Goal: Information Seeking & Learning: Find specific page/section

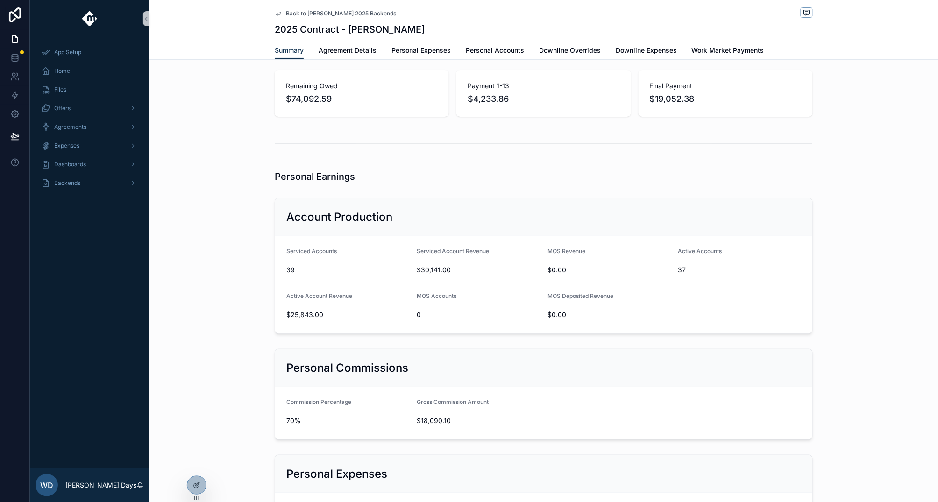
scroll to position [211, 0]
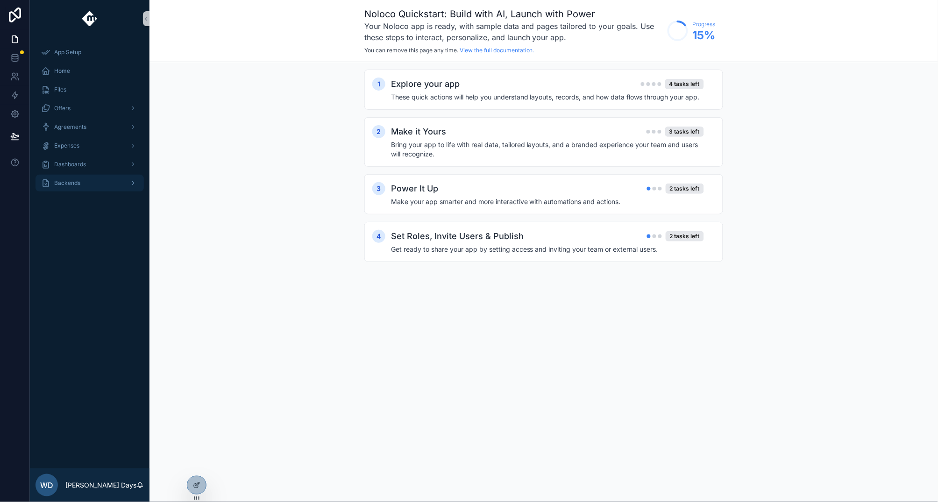
click at [68, 185] on span "Backends" at bounding box center [67, 182] width 26 height 7
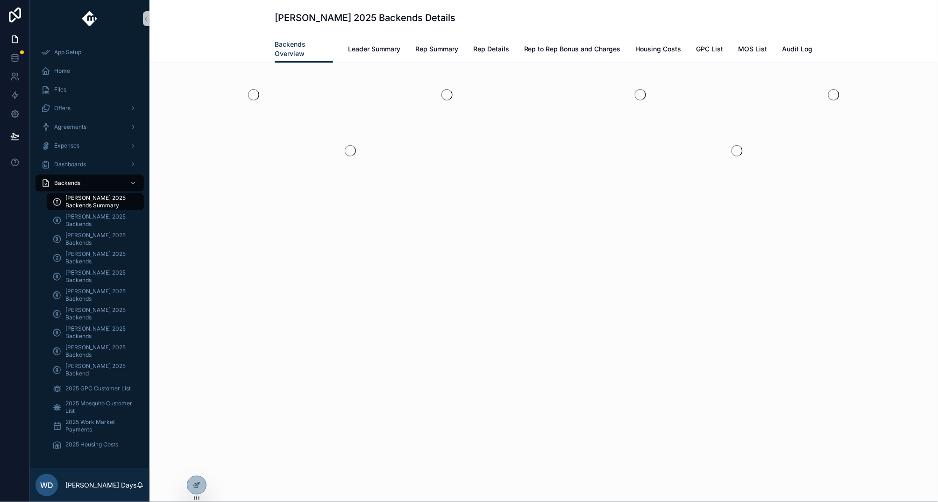
click at [92, 197] on span "[PERSON_NAME] 2025 Backends Summary" at bounding box center [99, 201] width 69 height 15
click at [376, 49] on span "Leader Summary" at bounding box center [374, 48] width 52 height 9
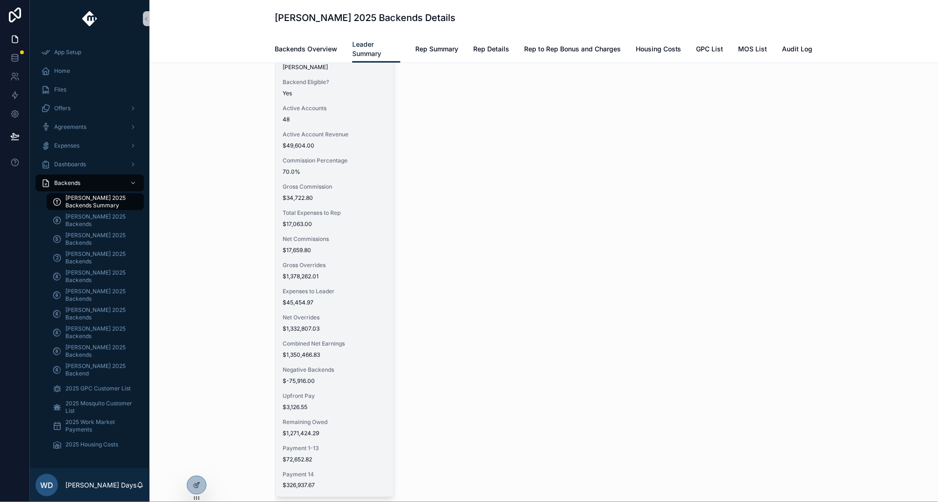
scroll to position [52, 0]
click at [310, 277] on div "Full Name Tanner Boren Backend Eligible? Yes Active Accounts 48 Active Account …" at bounding box center [334, 268] width 119 height 452
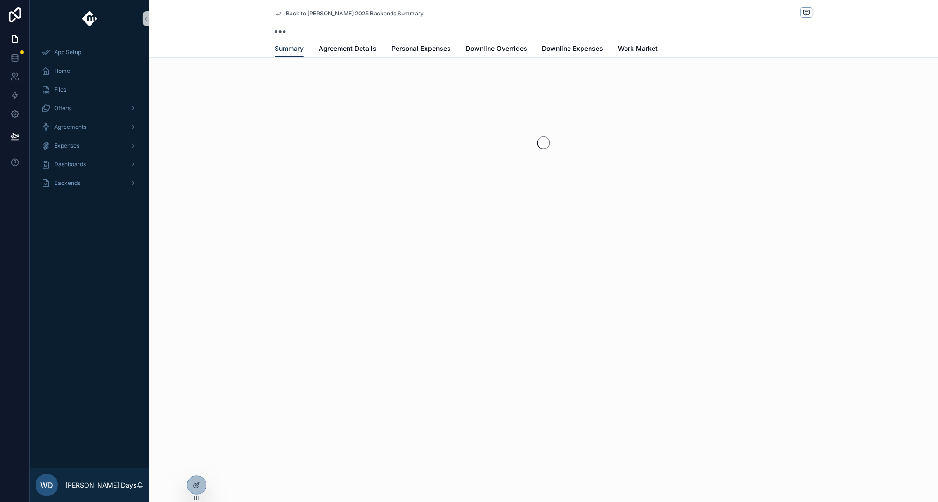
click at [310, 277] on div "Back to Tanner Boren 2025 Backends Summary Summary Summary Agreement Details Pe…" at bounding box center [543, 251] width 788 height 502
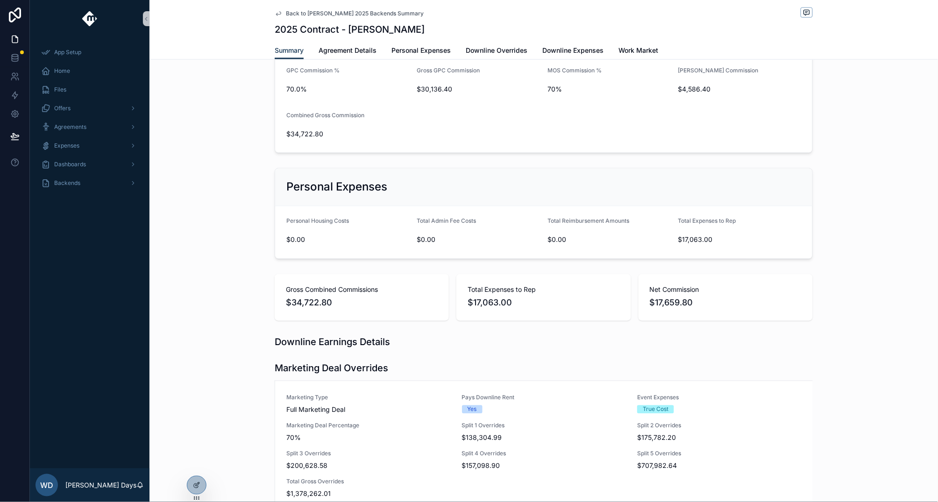
scroll to position [328, 0]
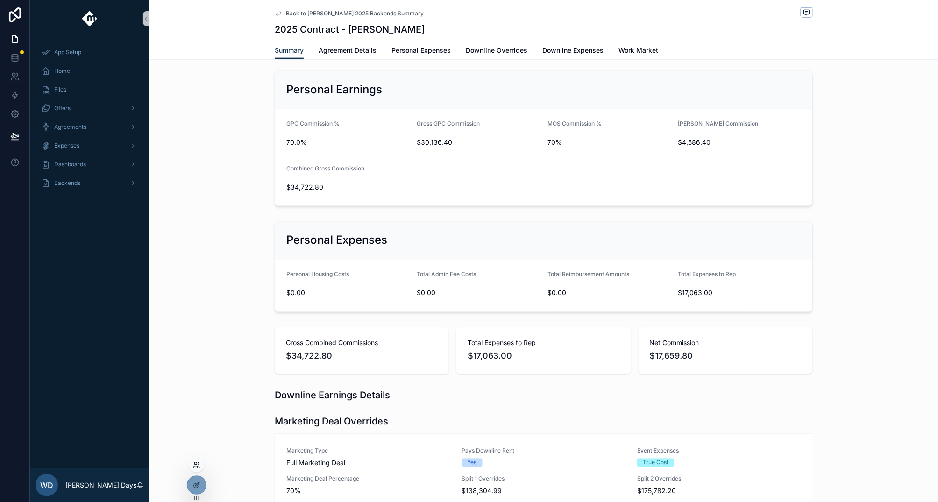
click at [197, 467] on icon at bounding box center [196, 464] width 7 height 7
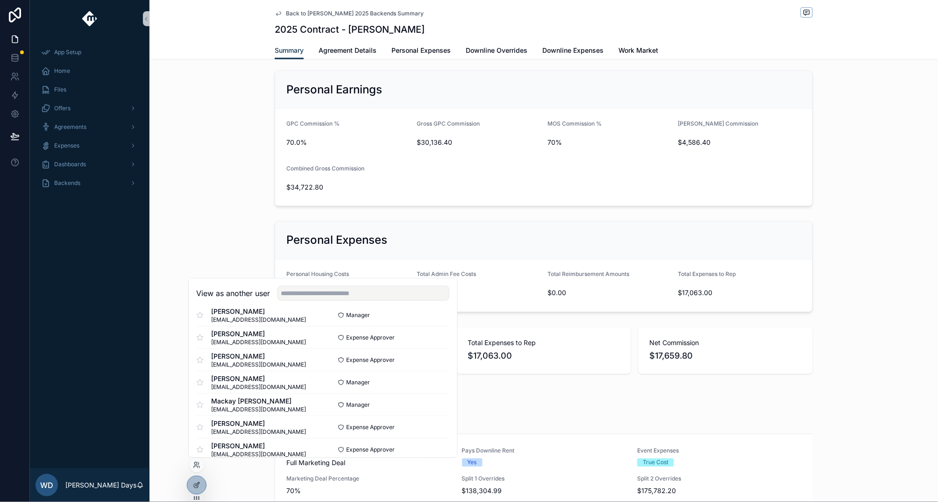
scroll to position [170, 0]
click at [361, 294] on input "text" at bounding box center [363, 293] width 172 height 15
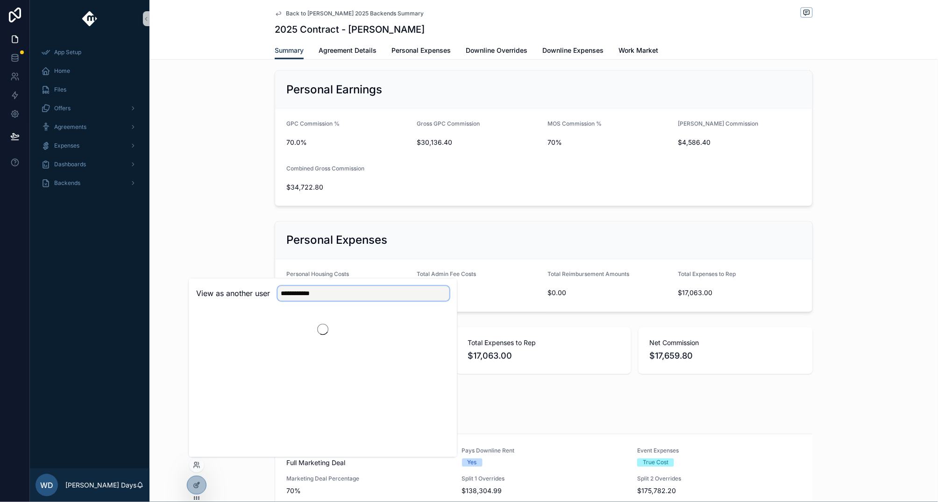
type input "**********"
click at [439, 332] on button "Select" at bounding box center [437, 328] width 24 height 14
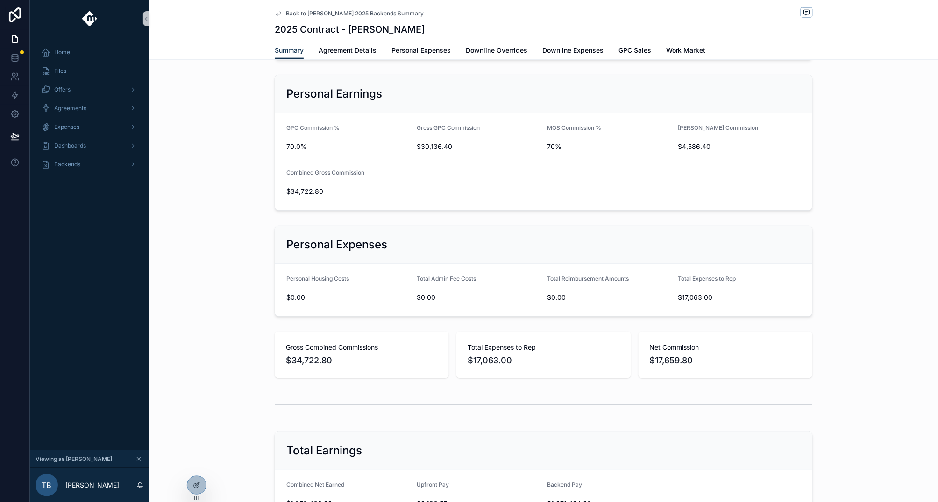
scroll to position [354, 0]
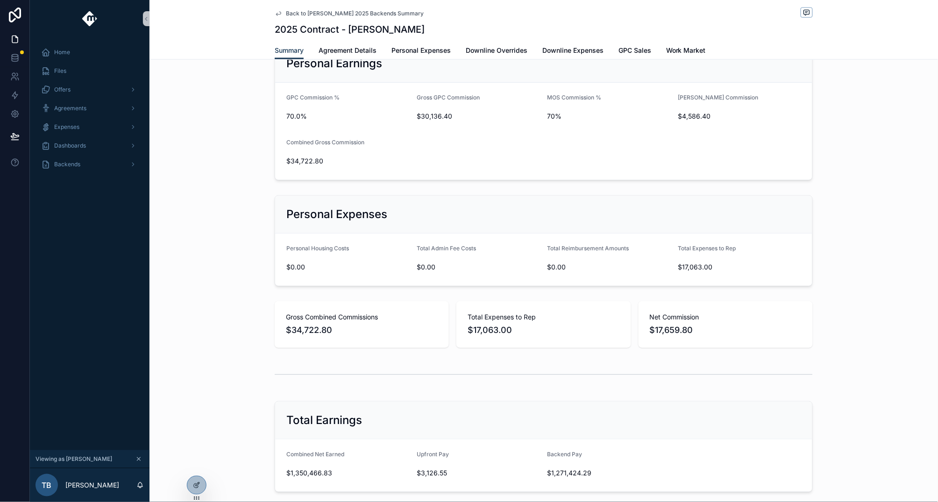
click at [287, 10] on span "Back to Tanner Boren 2025 Backends Summary" at bounding box center [355, 13] width 138 height 7
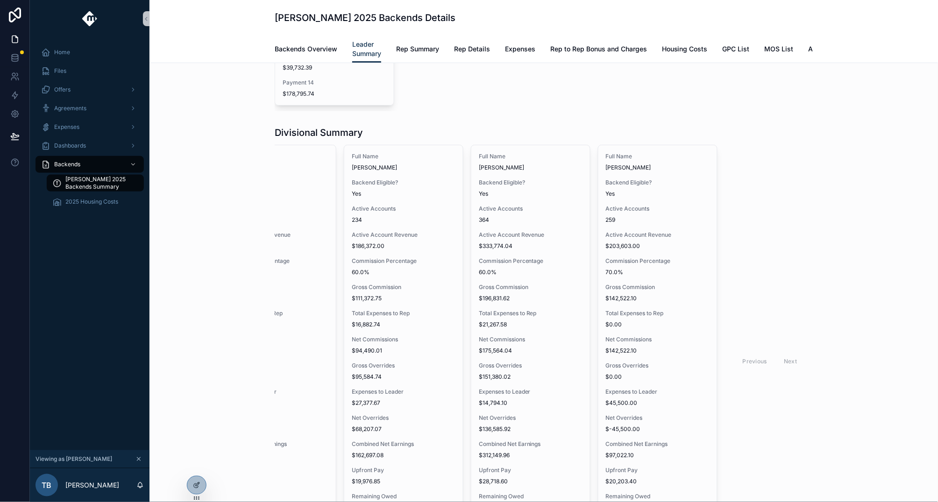
scroll to position [819, 0]
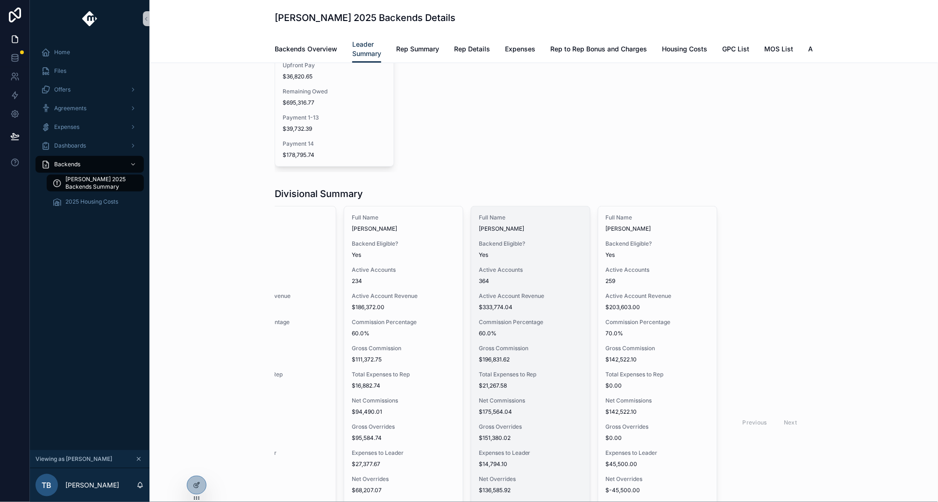
click at [522, 271] on div "Full Name Tyler Smith Backend Eligible? Yes Active Accounts 364 Active Account …" at bounding box center [530, 419] width 119 height 426
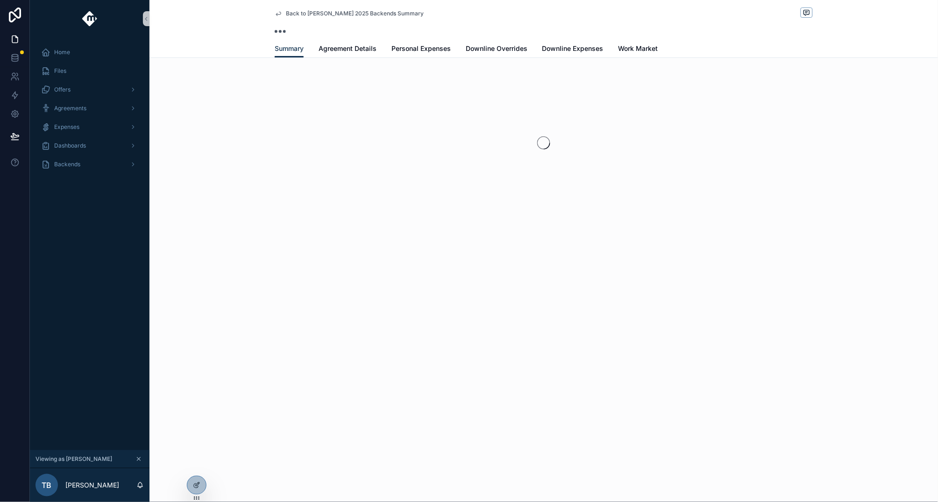
click at [305, 13] on span "Back to Tanner Boren 2025 Backends Summary" at bounding box center [355, 13] width 138 height 7
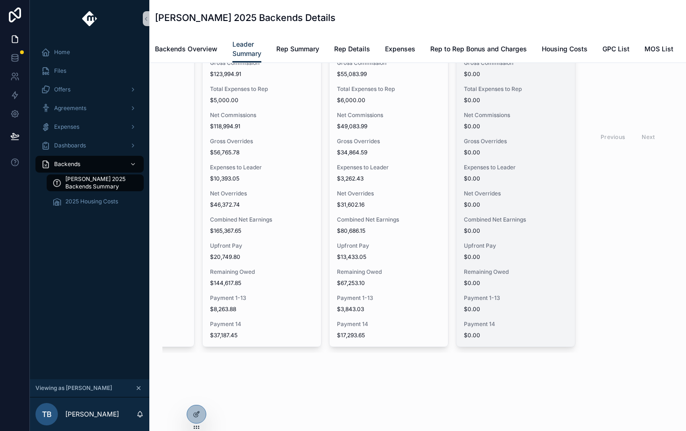
scroll to position [1401, 0]
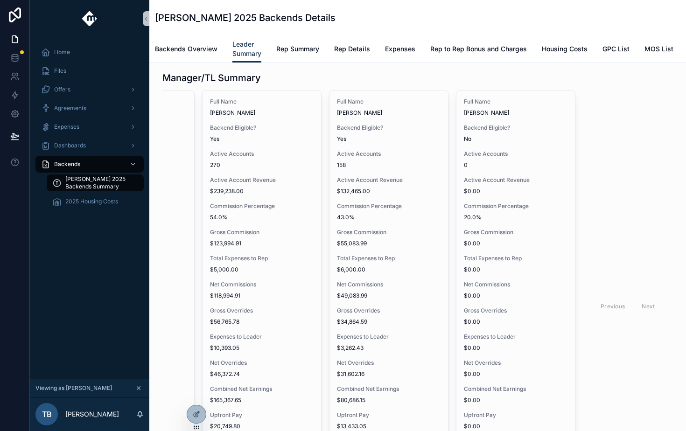
click at [641, 314] on div "Previous Next" at bounding box center [628, 306] width 68 height 14
click at [640, 314] on div "Previous Next" at bounding box center [628, 306] width 68 height 14
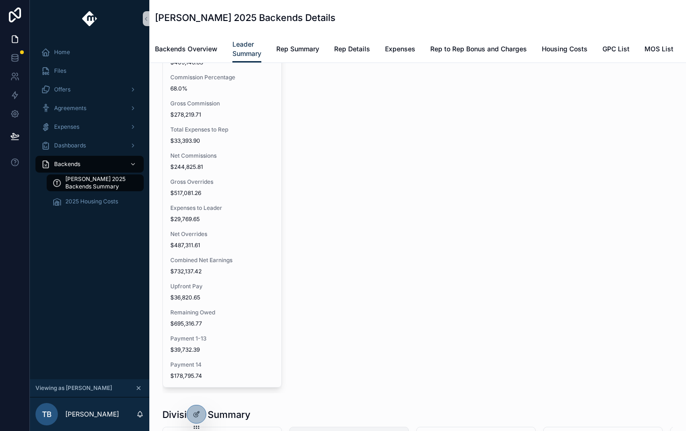
scroll to position [807, 0]
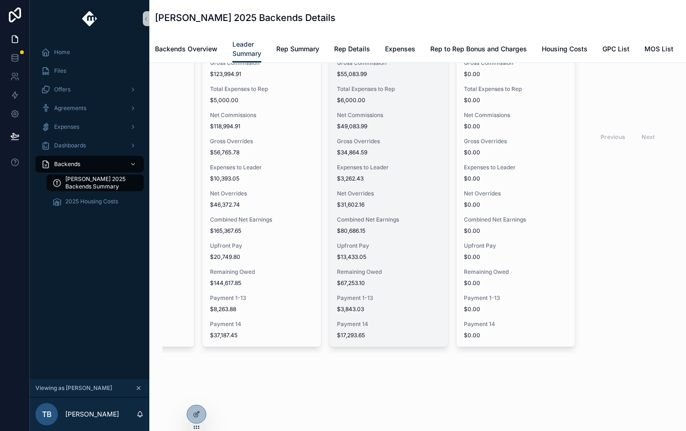
scroll to position [1271, 0]
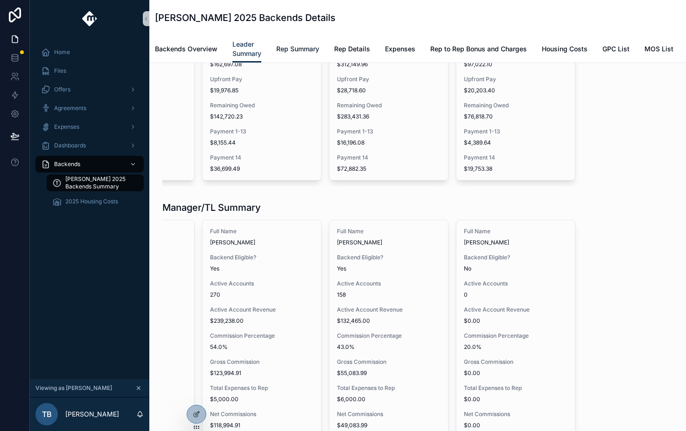
click at [294, 47] on span "Rep Summary" at bounding box center [297, 48] width 43 height 9
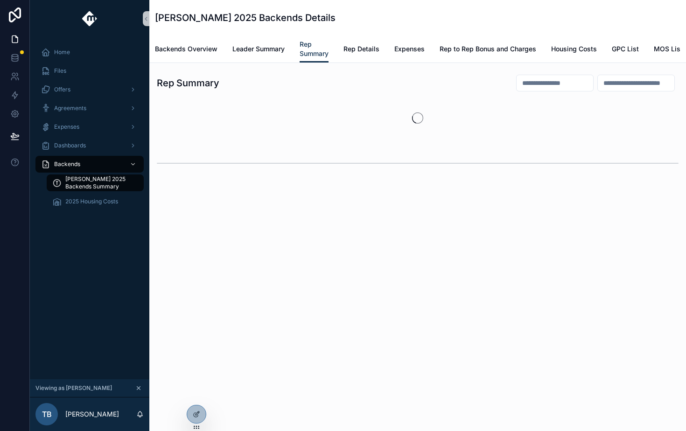
click at [534, 90] on input "scrollable content" at bounding box center [555, 83] width 77 height 13
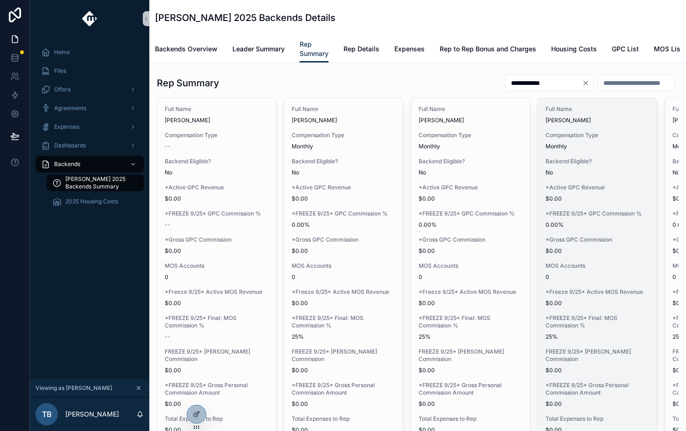
type input "**********"
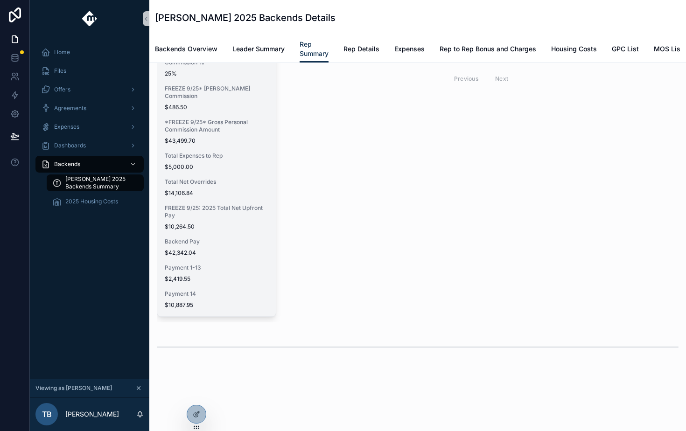
scroll to position [276, 0]
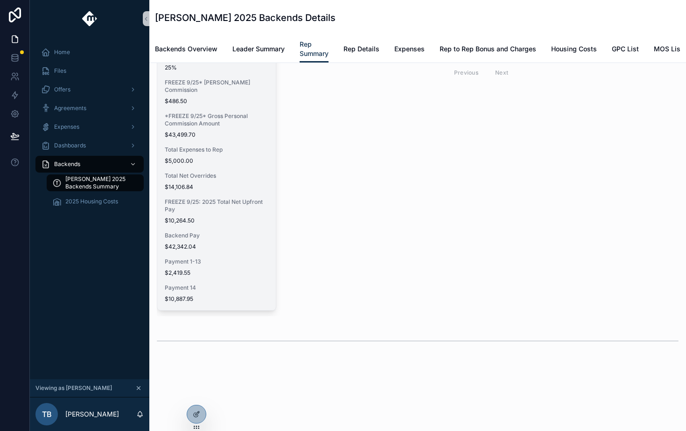
click at [226, 169] on div "Full Name Jacob Bennett Compensation Type Yearly Backend Eligible? Yes *Active …" at bounding box center [216, 70] width 119 height 482
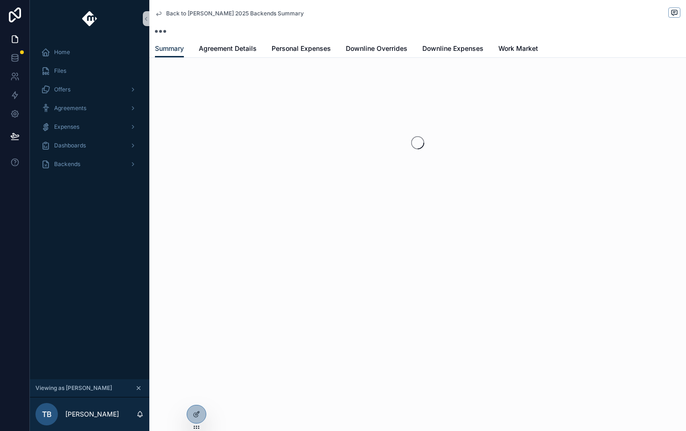
click at [200, 10] on span "Back to Tanner Boren 2025 Backends Summary" at bounding box center [235, 13] width 138 height 7
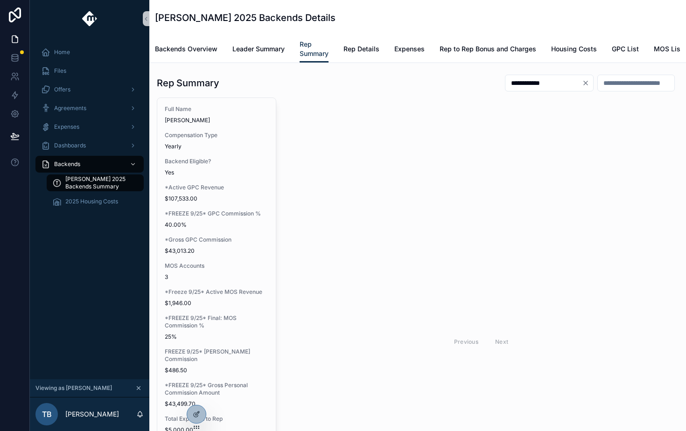
click at [139, 391] on icon "scrollable content" at bounding box center [138, 388] width 7 height 7
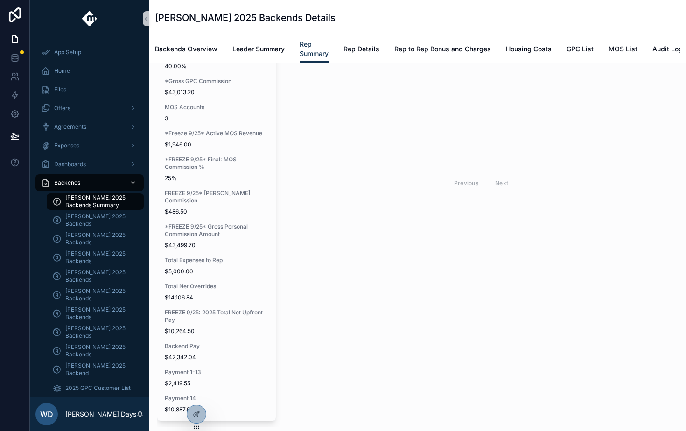
scroll to position [230, 0]
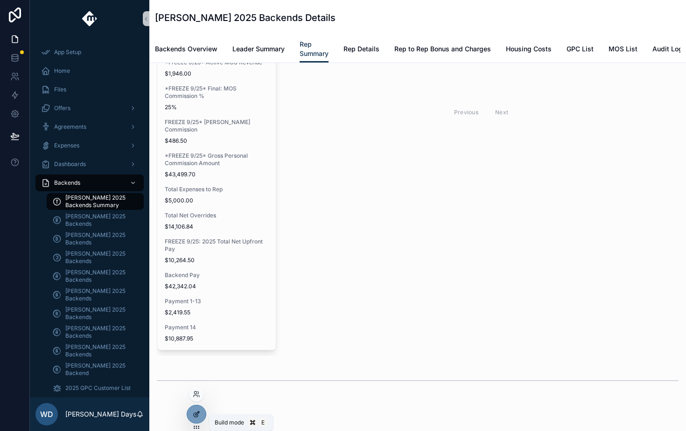
click at [201, 416] on div at bounding box center [196, 415] width 19 height 18
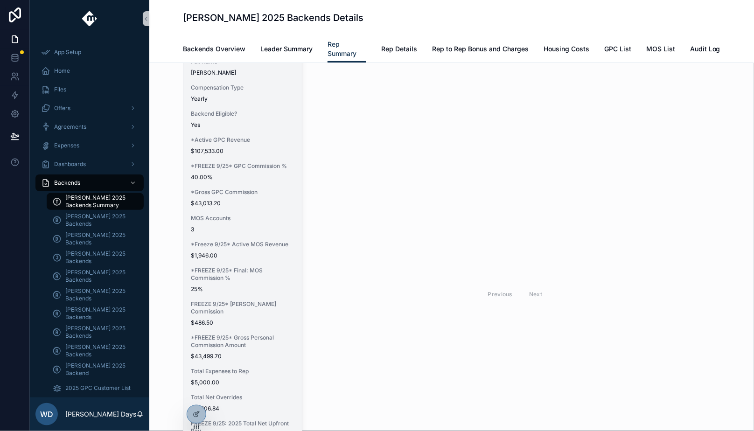
scroll to position [105, 0]
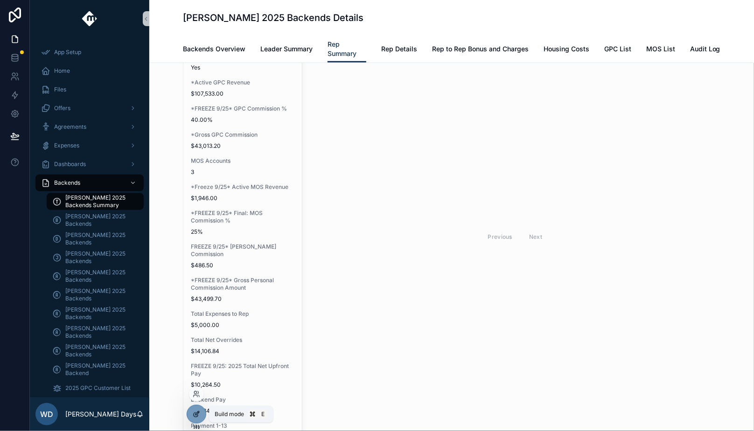
click at [199, 416] on icon at bounding box center [196, 414] width 7 height 7
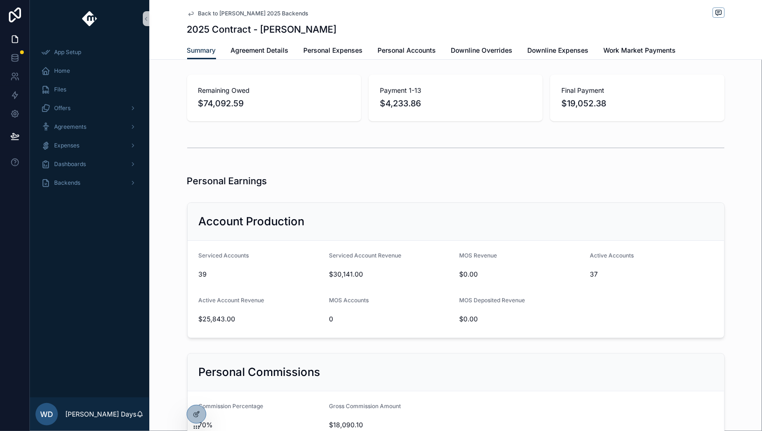
scroll to position [211, 0]
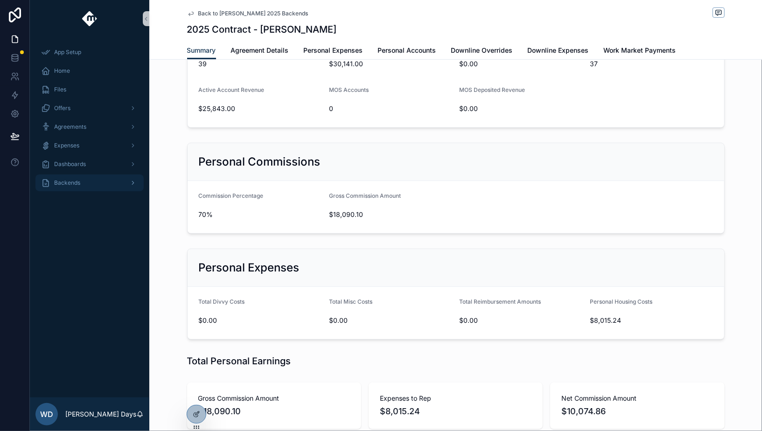
click at [67, 188] on div "Backends" at bounding box center [89, 183] width 97 height 15
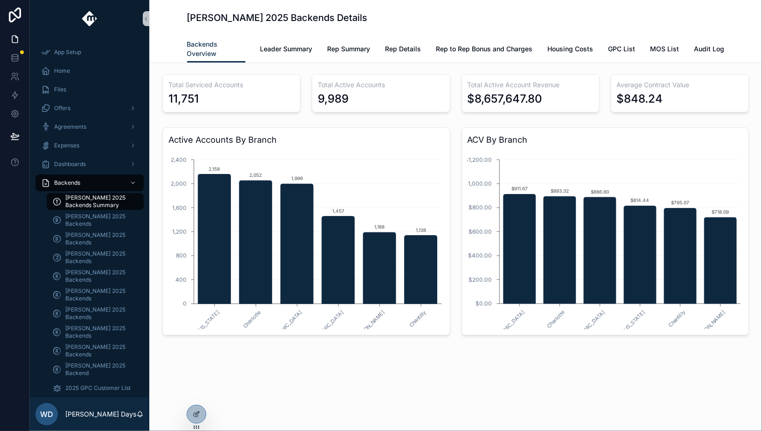
click at [107, 202] on span "[PERSON_NAME] 2025 Backends Summary" at bounding box center [99, 201] width 69 height 15
click at [322, 59] on div "Backends Overview Leader Summary Rep Summary Rep Details Rep to Rep Bonus and C…" at bounding box center [456, 48] width 538 height 27
click at [338, 51] on span "Rep Summary" at bounding box center [349, 48] width 43 height 9
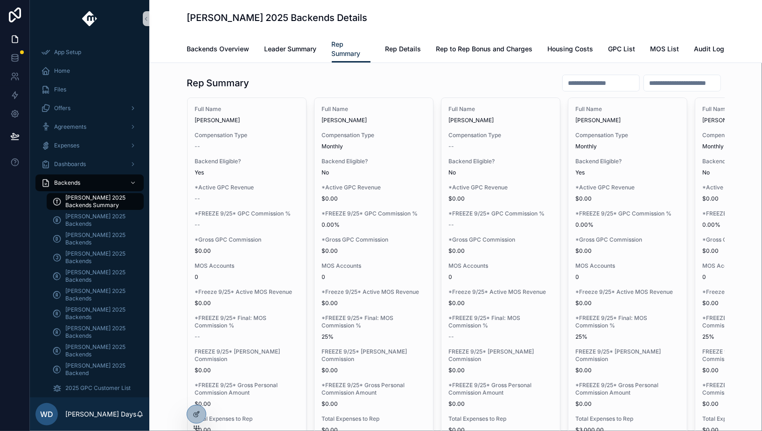
click at [587, 85] on input "scrollable content" at bounding box center [601, 83] width 77 height 13
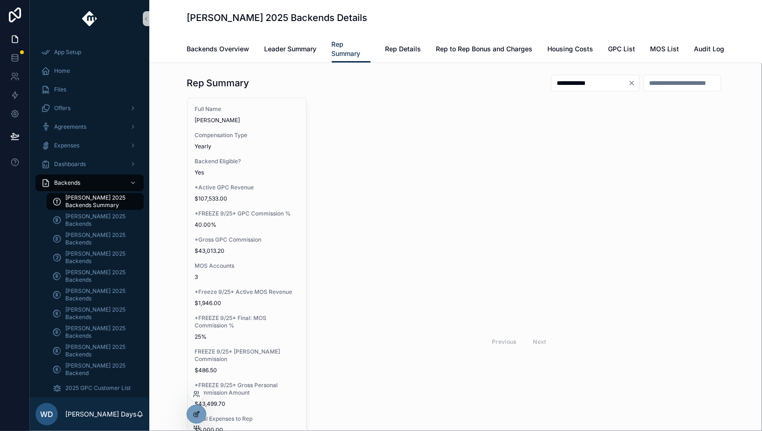
type input "**********"
click at [194, 416] on icon at bounding box center [196, 414] width 7 height 7
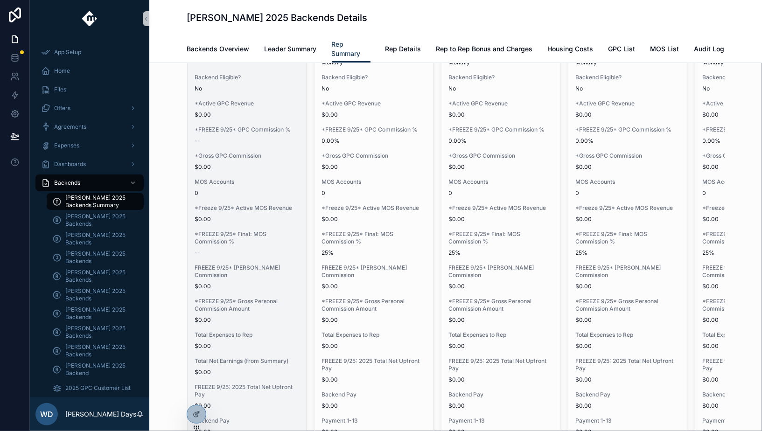
scroll to position [2, 0]
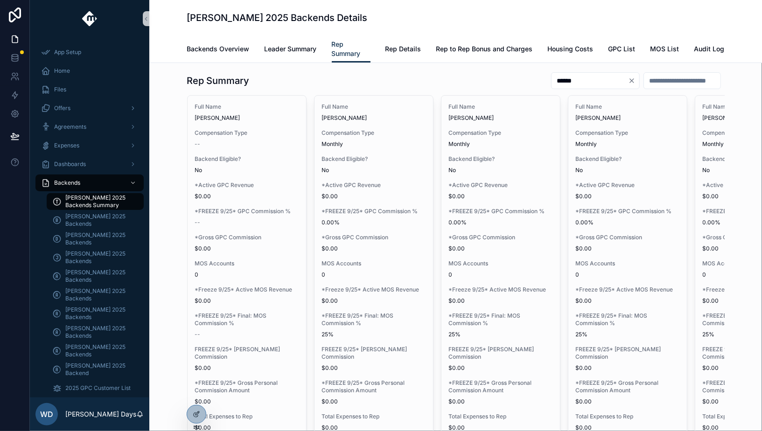
click at [587, 81] on input "*****" at bounding box center [590, 80] width 77 height 13
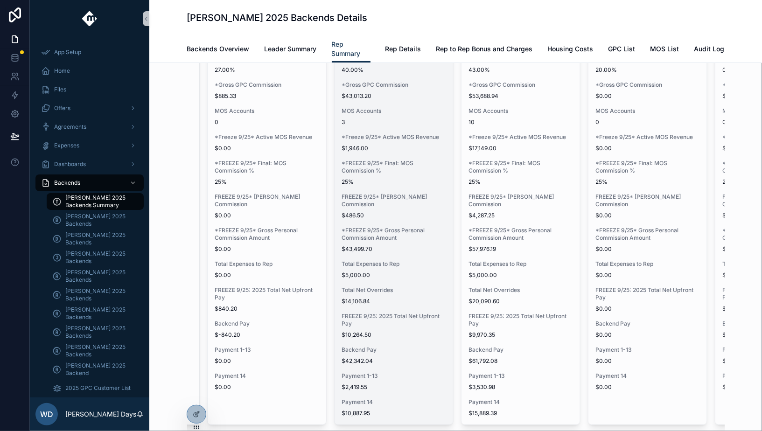
scroll to position [201, 0]
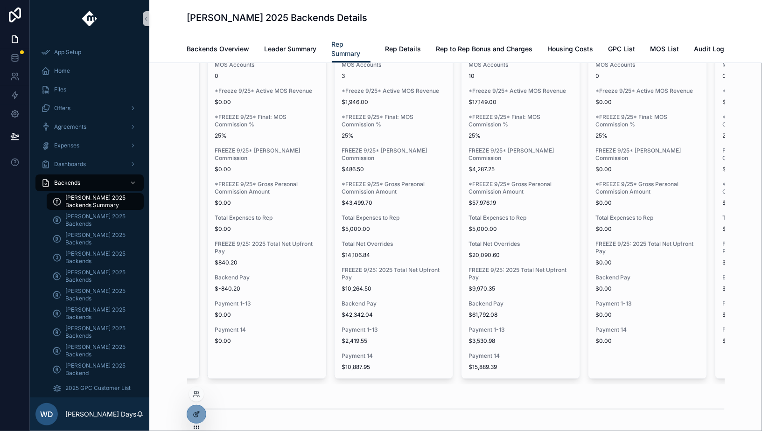
click at [197, 416] on icon at bounding box center [196, 414] width 7 height 7
